Goal: Transaction & Acquisition: Purchase product/service

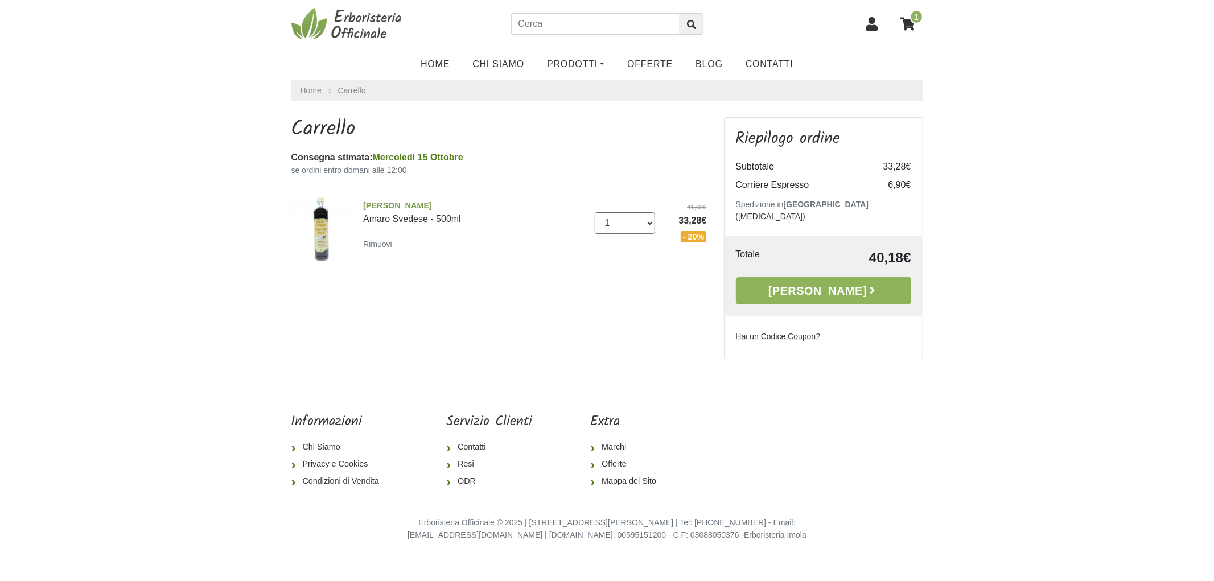
click at [629, 219] on select "0 ([GEOGRAPHIC_DATA]) 1 2 3 4" at bounding box center [625, 223] width 60 height 22
select select "2"
click at [595, 212] on select "0 ([GEOGRAPHIC_DATA]) 1 2 3 4" at bounding box center [625, 223] width 60 height 22
